Goal: Check status: Check status

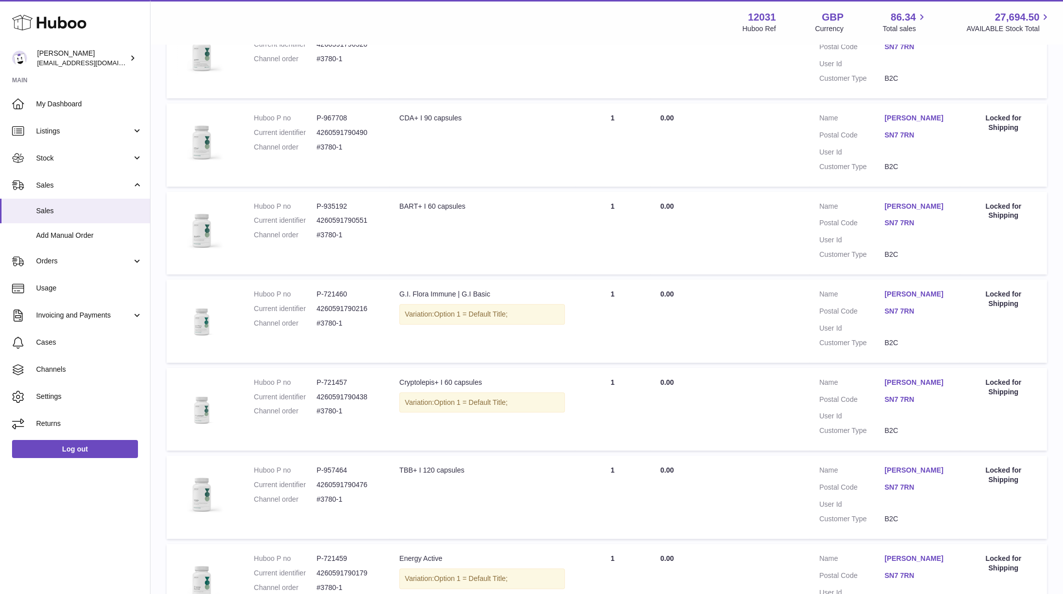
click at [338, 237] on dd "#3780-1" at bounding box center [347, 235] width 63 height 10
drag, startPoint x: 357, startPoint y: 236, endPoint x: 303, endPoint y: 236, distance: 54.2
click at [303, 236] on dl "Huboo P no P-935192 Current identifier 4260591790551 Channel order #3780-1" at bounding box center [316, 224] width 125 height 44
copy dl "#3780-1"
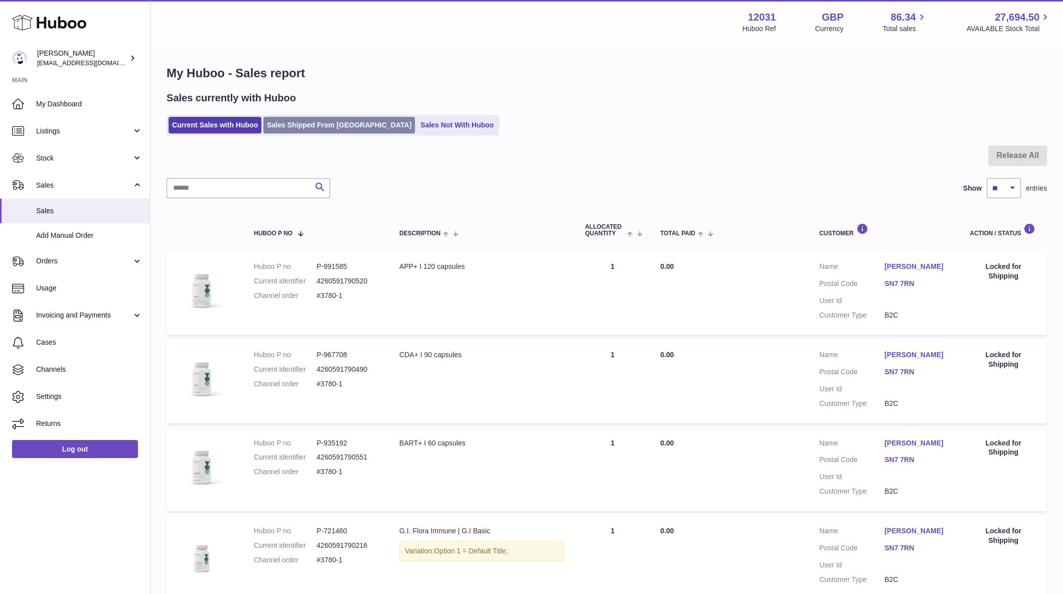
click at [302, 130] on link "Sales Shipped From Huboo" at bounding box center [338, 125] width 151 height 17
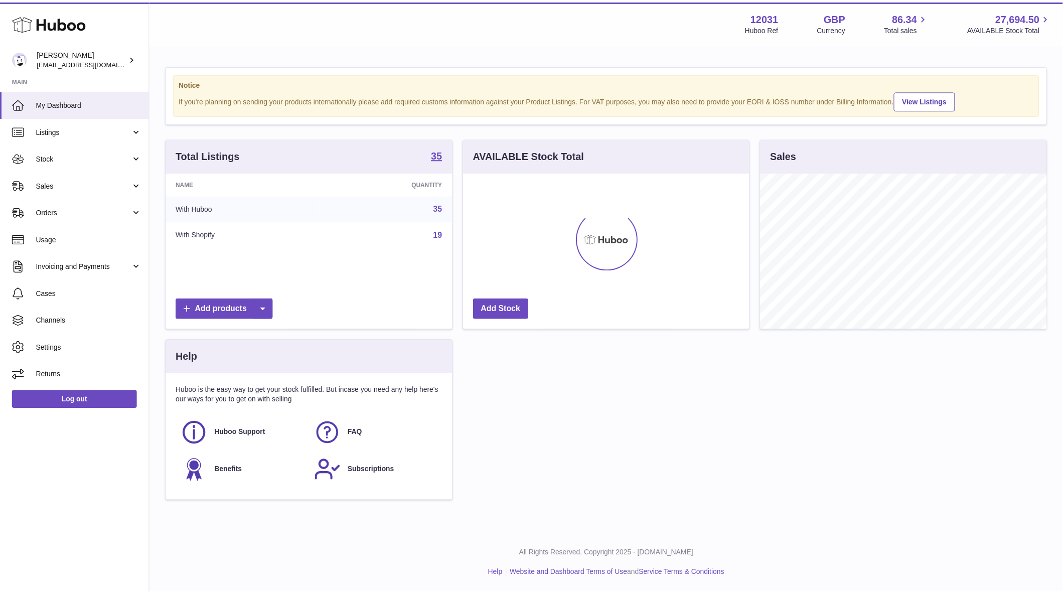
scroll to position [156, 286]
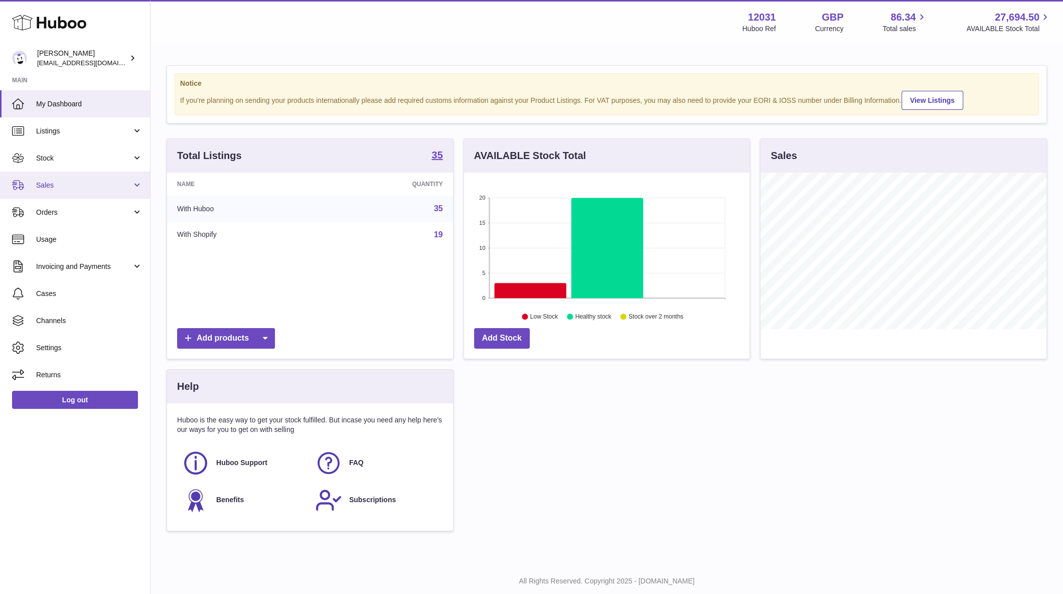
click at [102, 178] on link "Sales" at bounding box center [75, 185] width 150 height 27
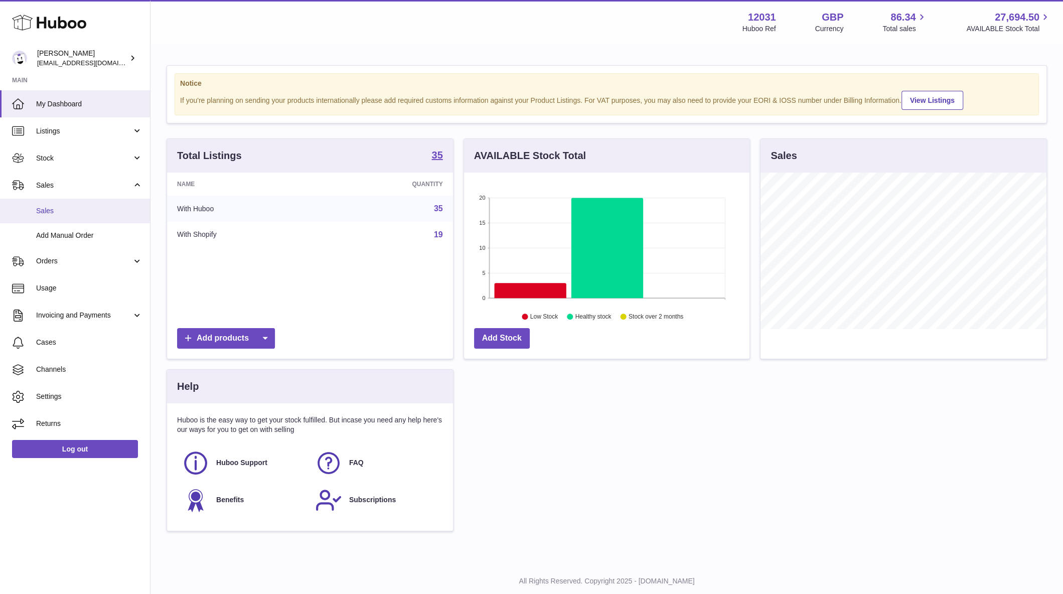
click at [46, 214] on span "Sales" at bounding box center [89, 211] width 106 height 10
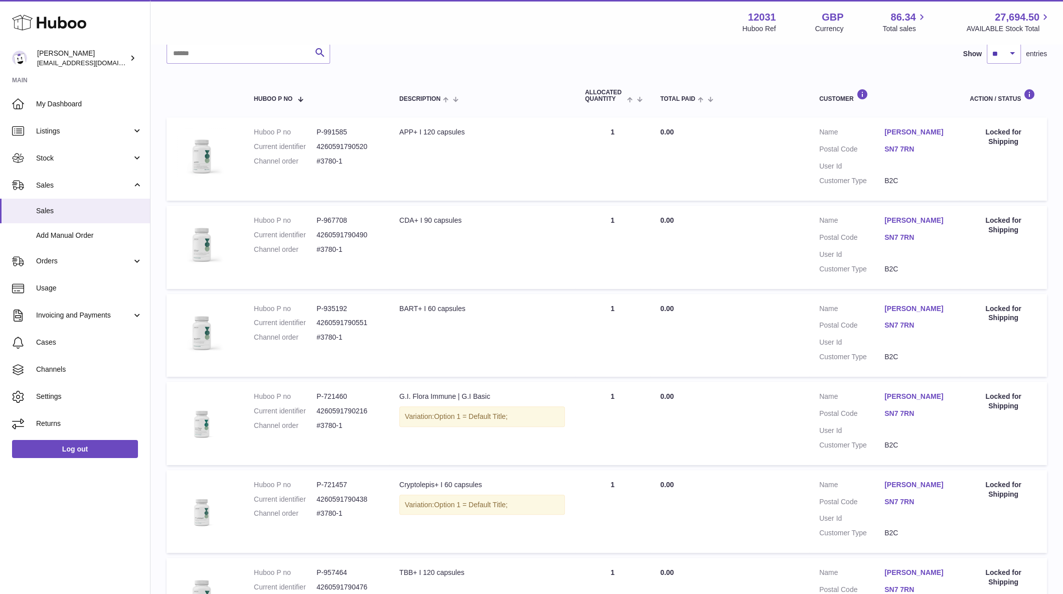
scroll to position [160, 0]
